Goal: Task Accomplishment & Management: Manage account settings

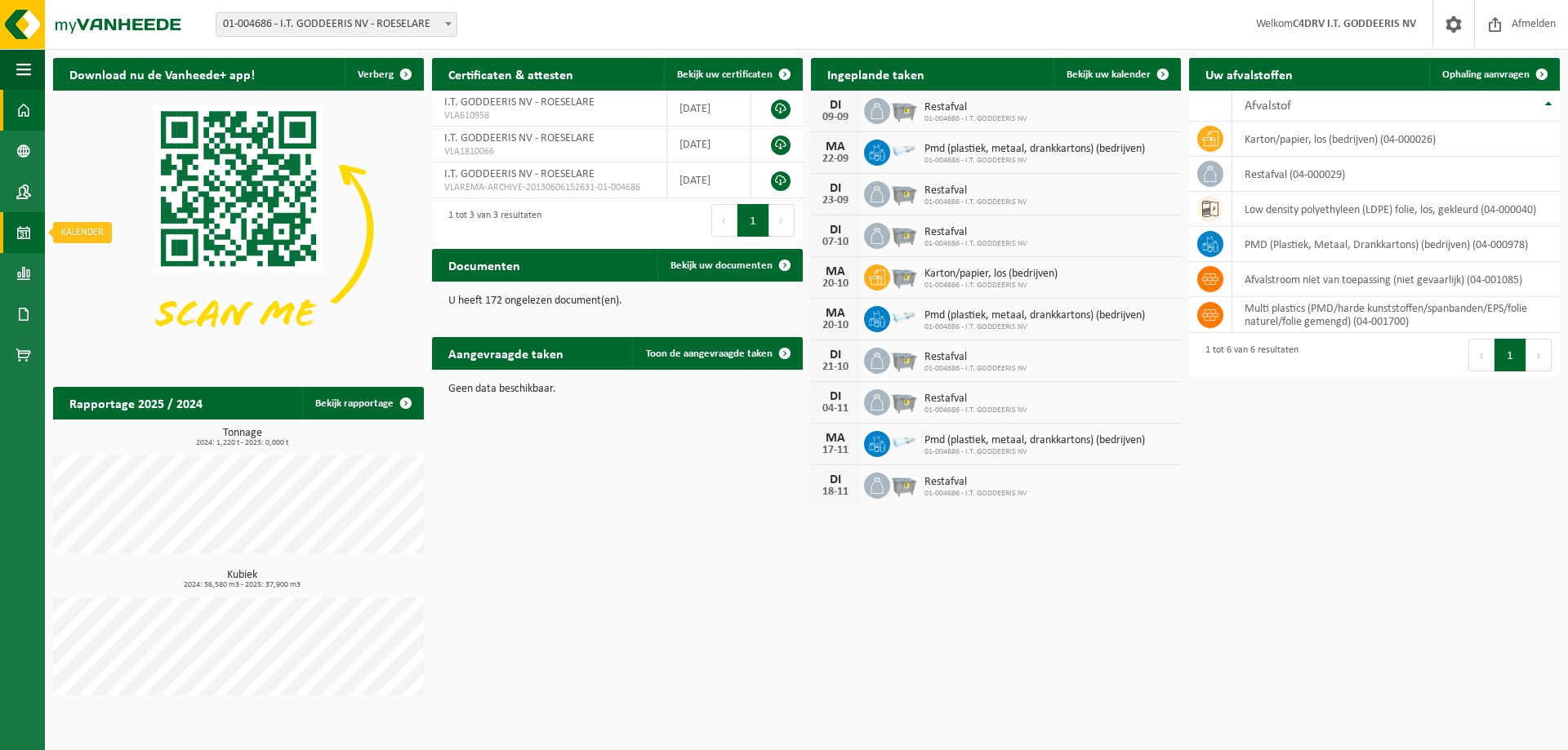
click at [16, 233] on span at bounding box center [24, 233] width 15 height 41
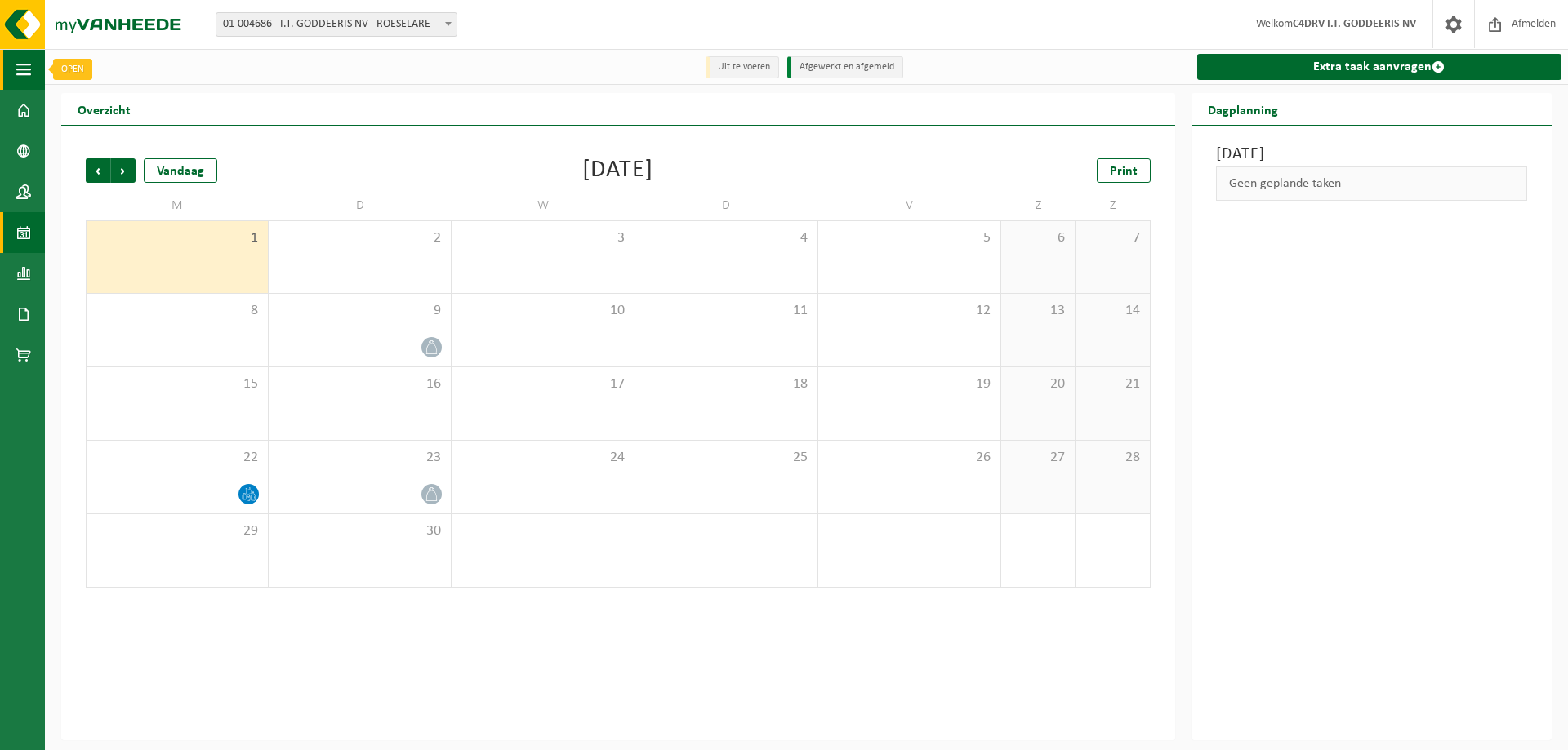
click at [29, 64] on span "button" at bounding box center [24, 69] width 15 height 41
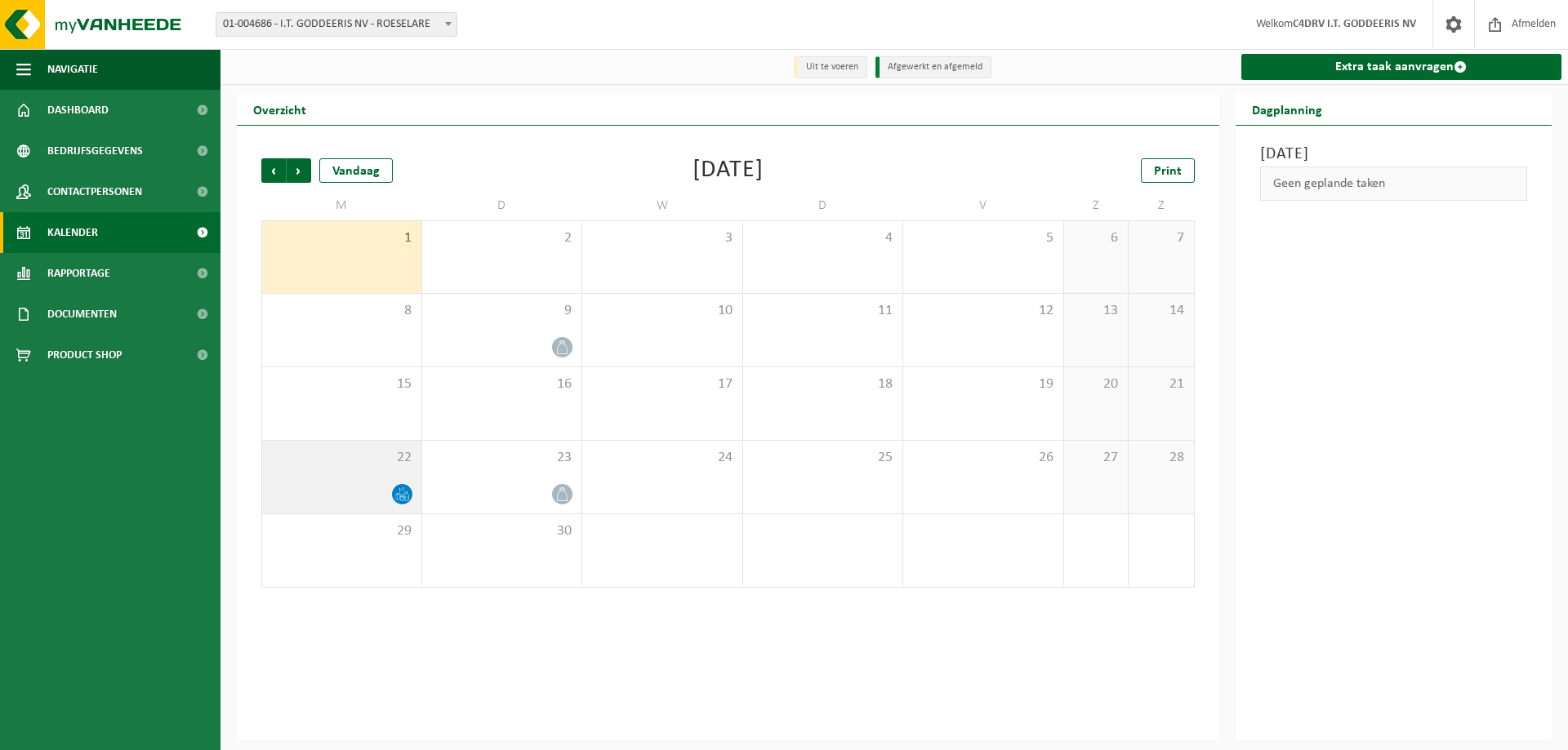
click at [406, 495] on icon at bounding box center [401, 493] width 14 height 14
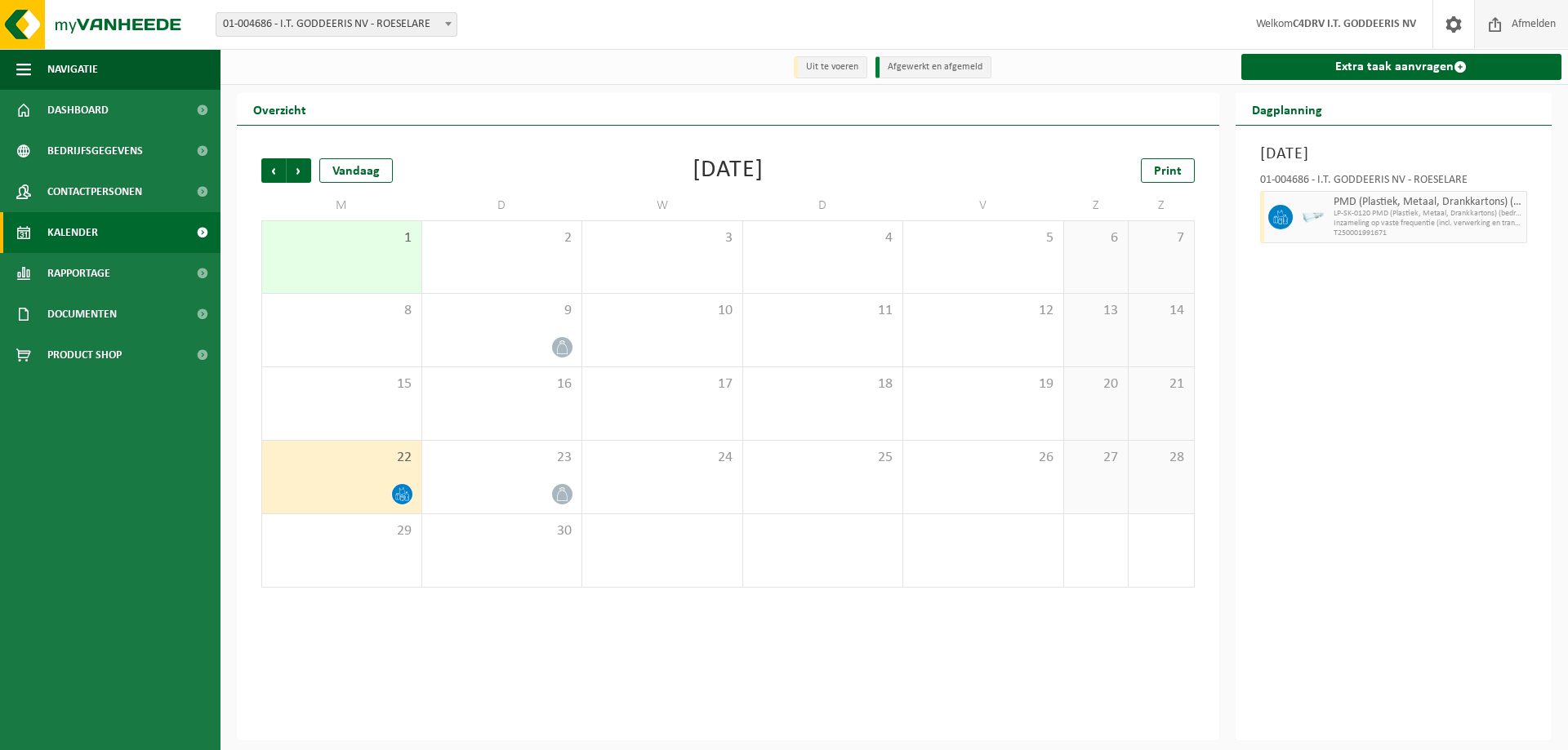
click at [1546, 28] on span "Afmelden" at bounding box center [1534, 24] width 52 height 48
